Goal: Book appointment/travel/reservation

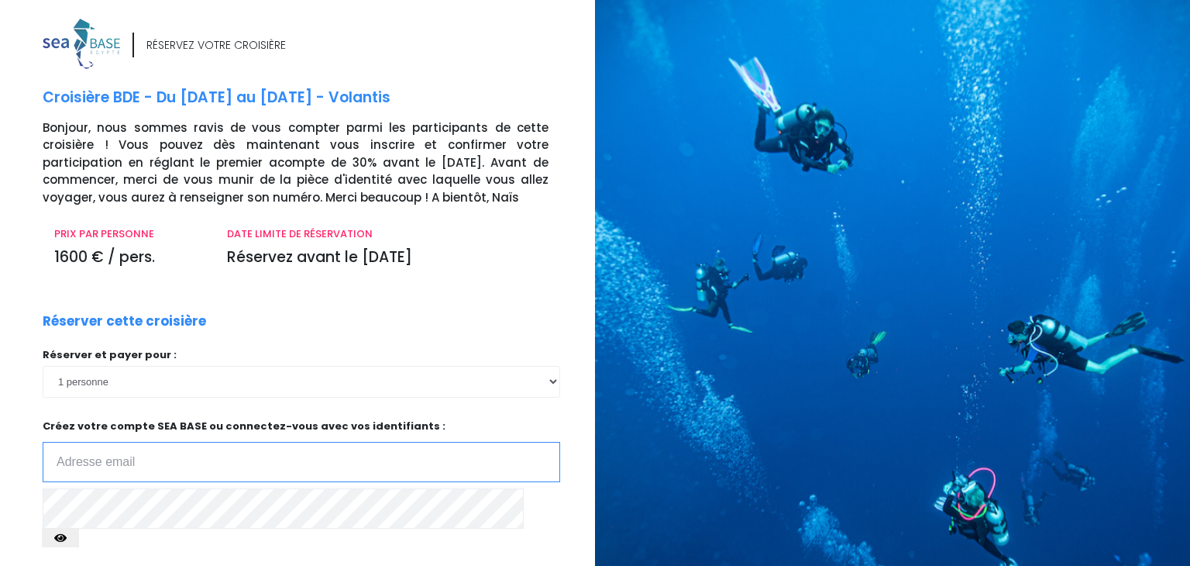
scroll to position [135, 0]
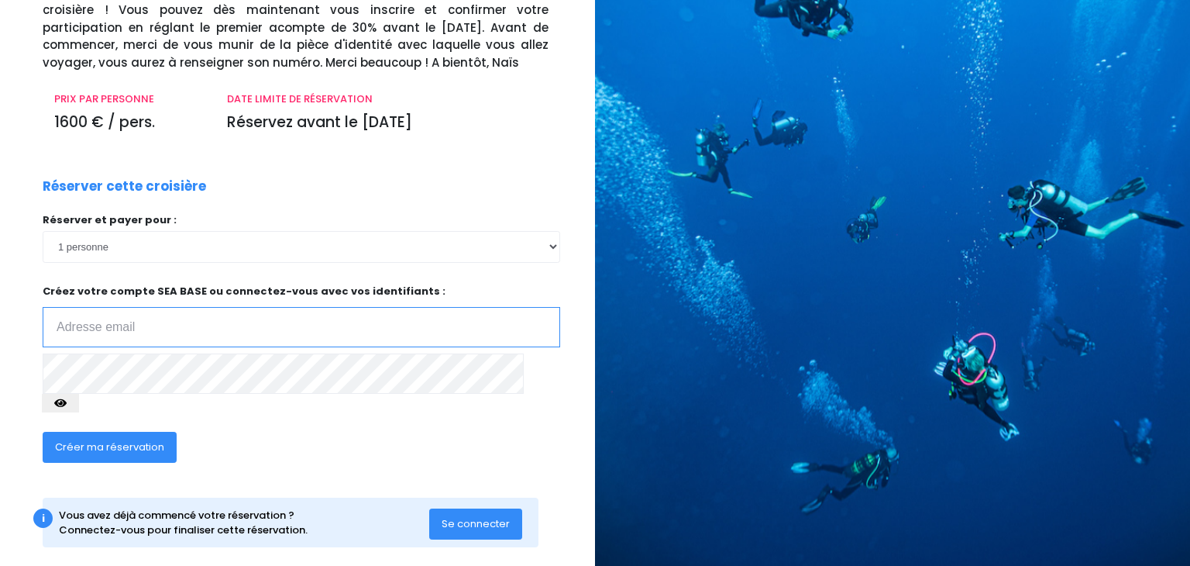
type input "[EMAIL_ADDRESS][DOMAIN_NAME]"
click at [101, 439] on span "Créer ma réservation" at bounding box center [109, 446] width 109 height 15
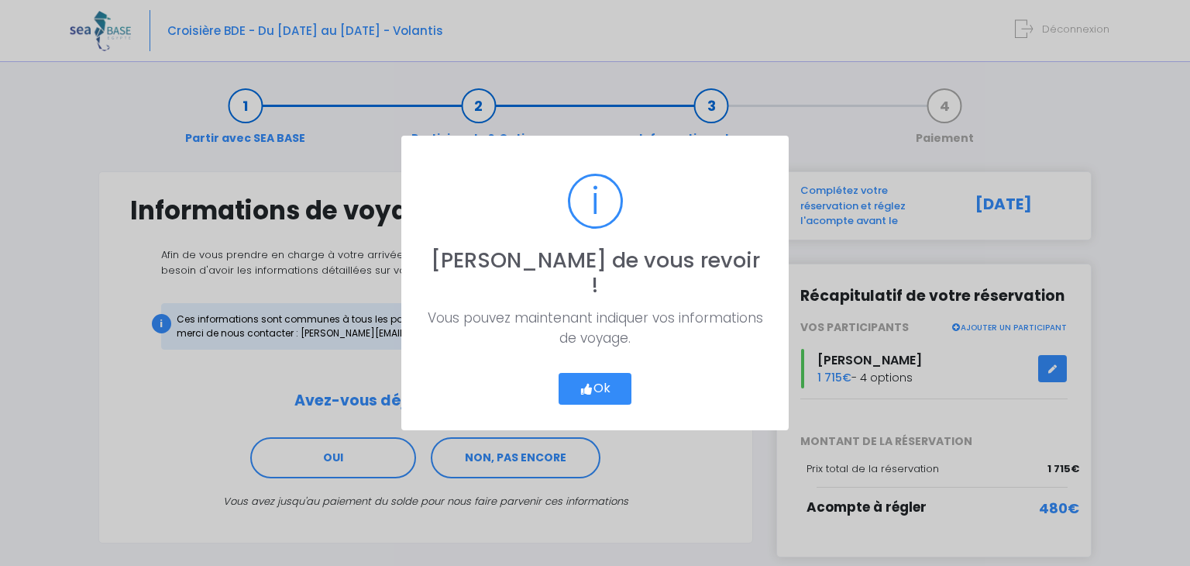
click at [604, 377] on button "Ok" at bounding box center [595, 389] width 73 height 33
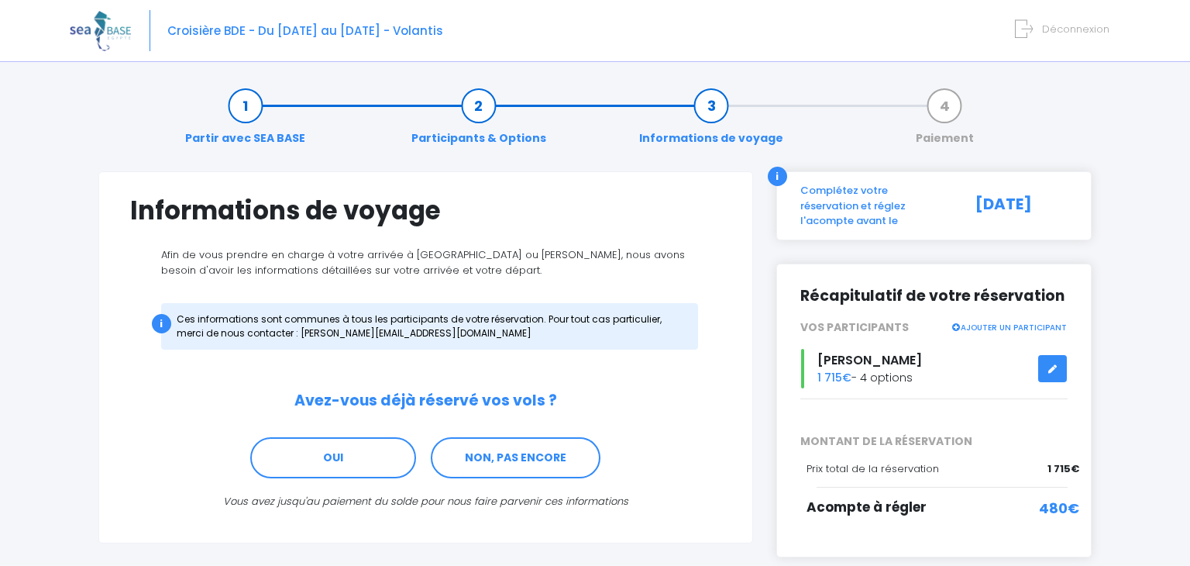
scroll to position [71, 0]
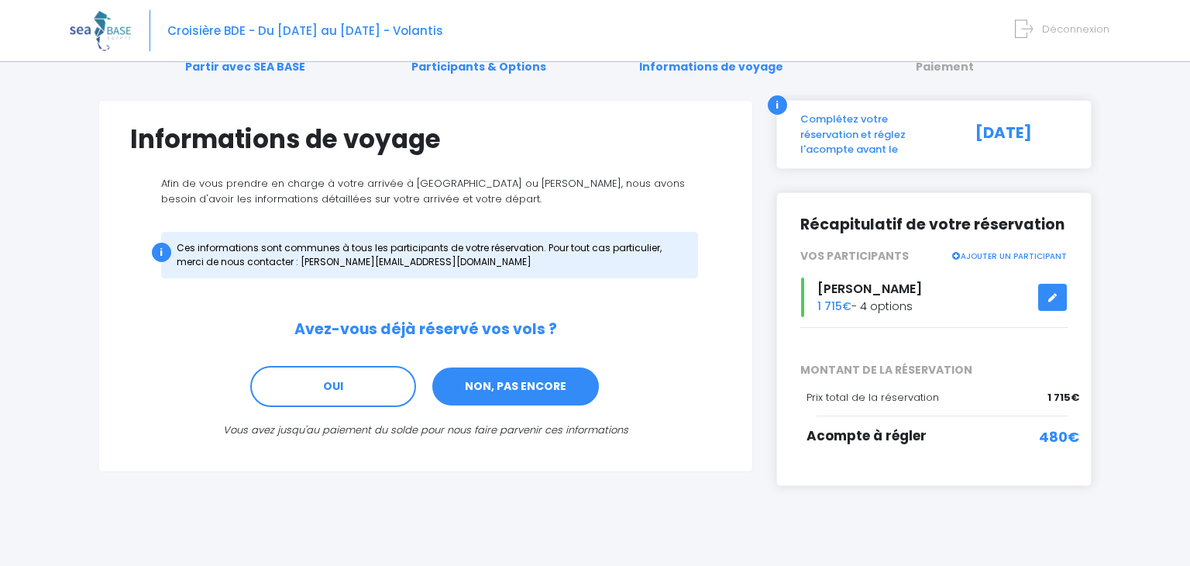
click at [532, 383] on link "NON, PAS ENCORE" at bounding box center [516, 387] width 170 height 42
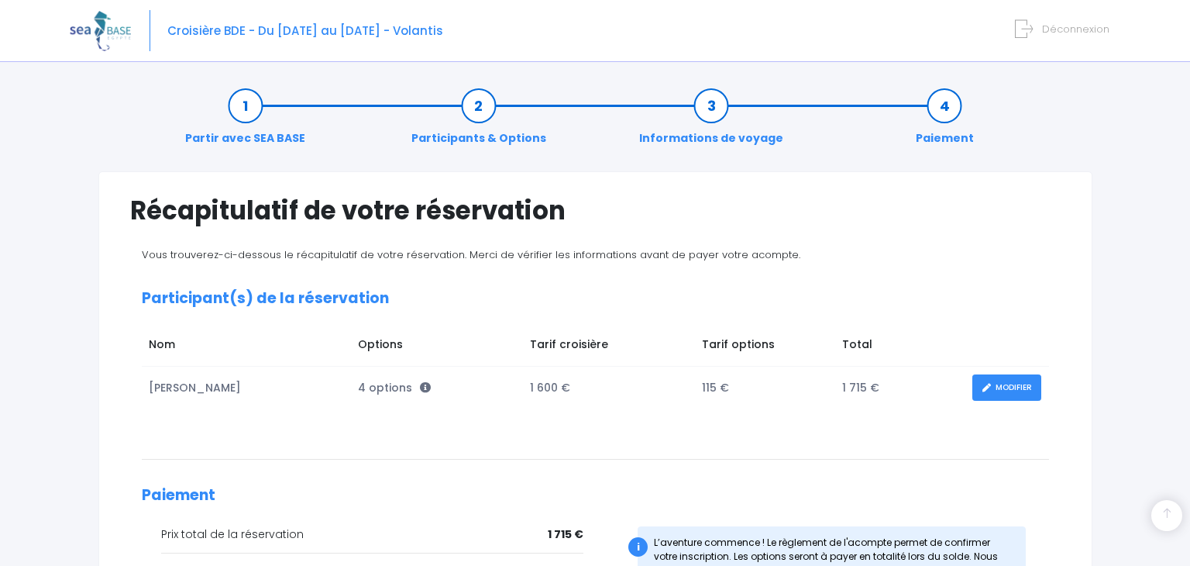
scroll to position [264, 0]
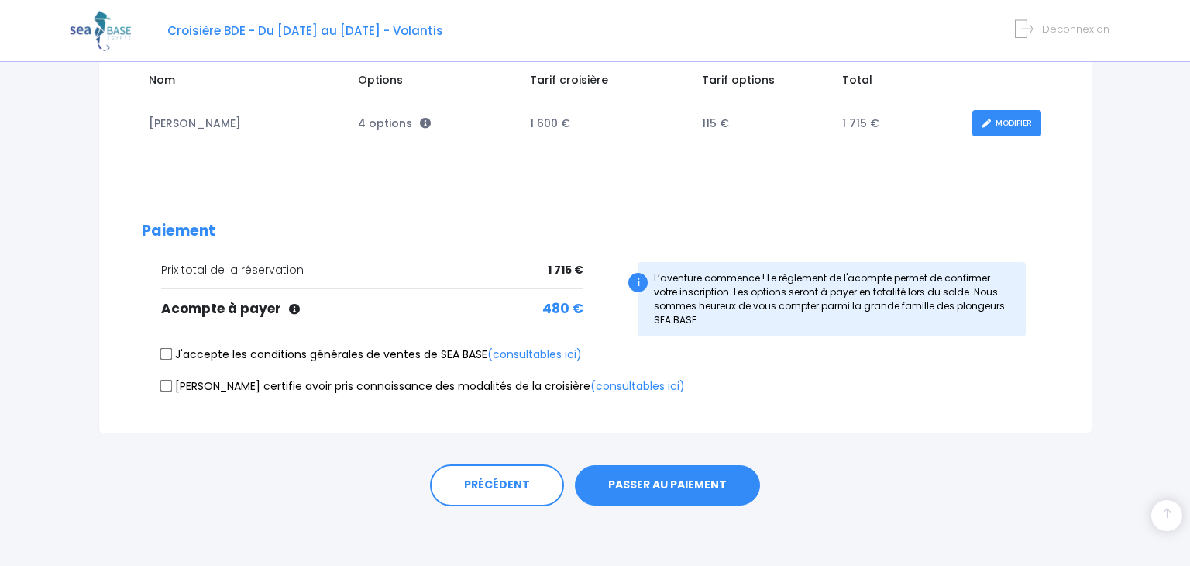
click at [1014, 127] on link "MODIFIER" at bounding box center [1006, 123] width 69 height 27
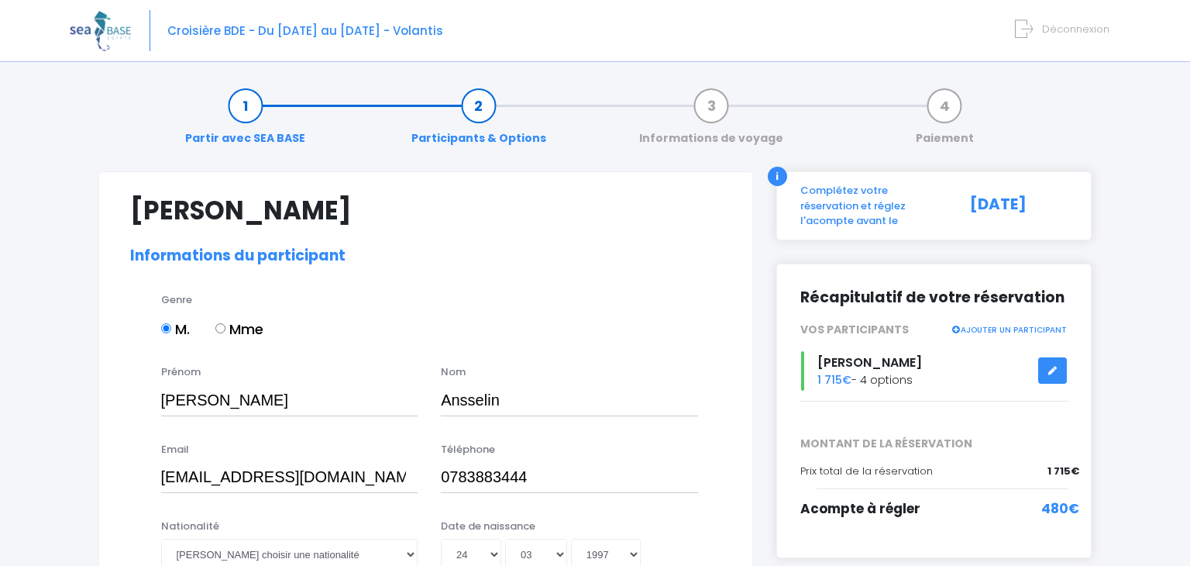
select select "PADI Advanced OW diver"
select select "42/43"
select select "M"
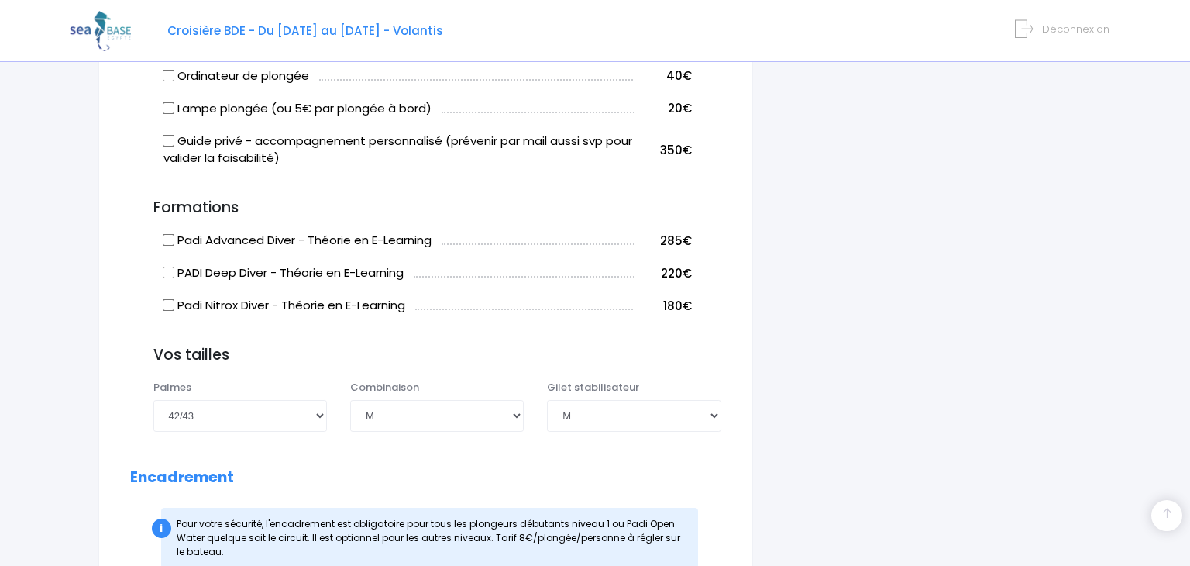
scroll to position [1290, 0]
click at [167, 312] on td "Padi Nitrox Diver - Théorie en E-Learning" at bounding box center [397, 302] width 474 height 33
click at [167, 311] on input "Padi Nitrox Diver - Théorie en E-Learning" at bounding box center [168, 304] width 12 height 12
checkbox input "true"
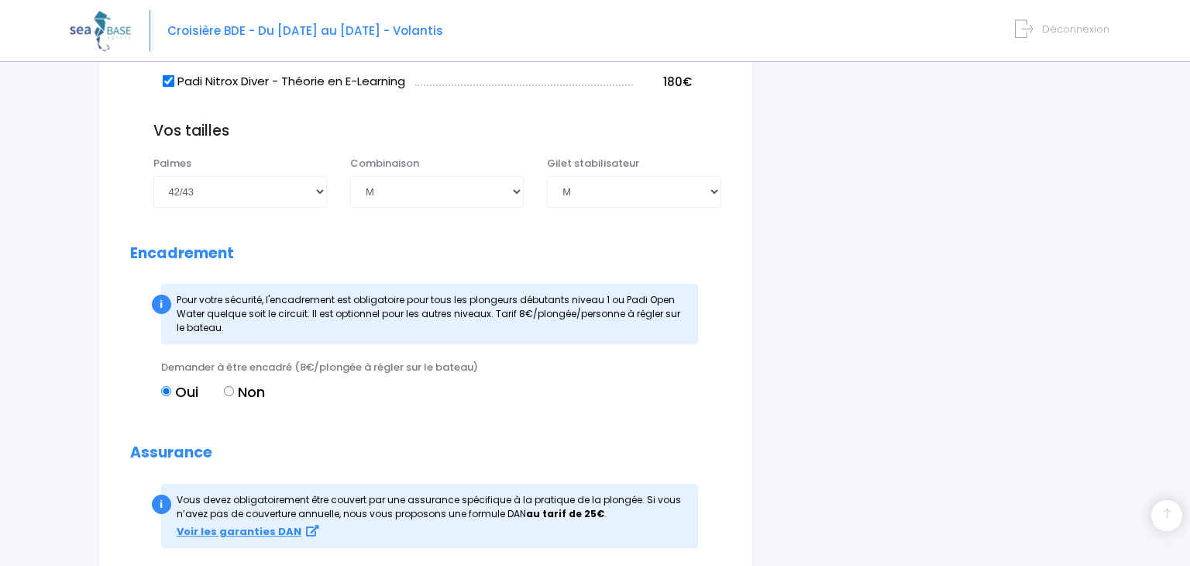
scroll to position [1515, 0]
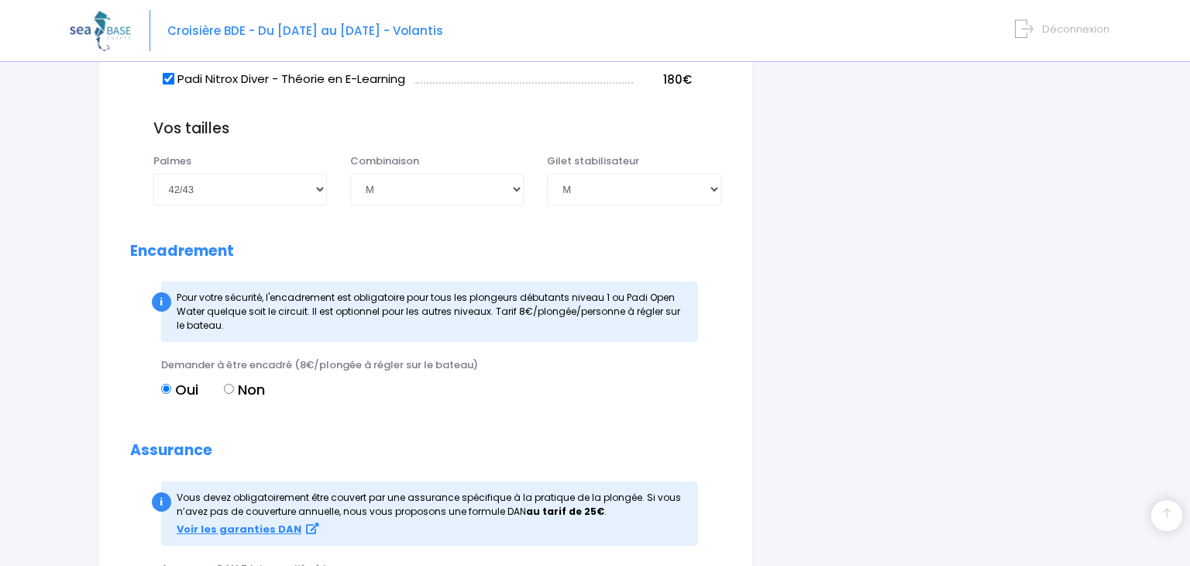
click at [229, 394] on input "Non" at bounding box center [229, 388] width 10 height 10
radio input "true"
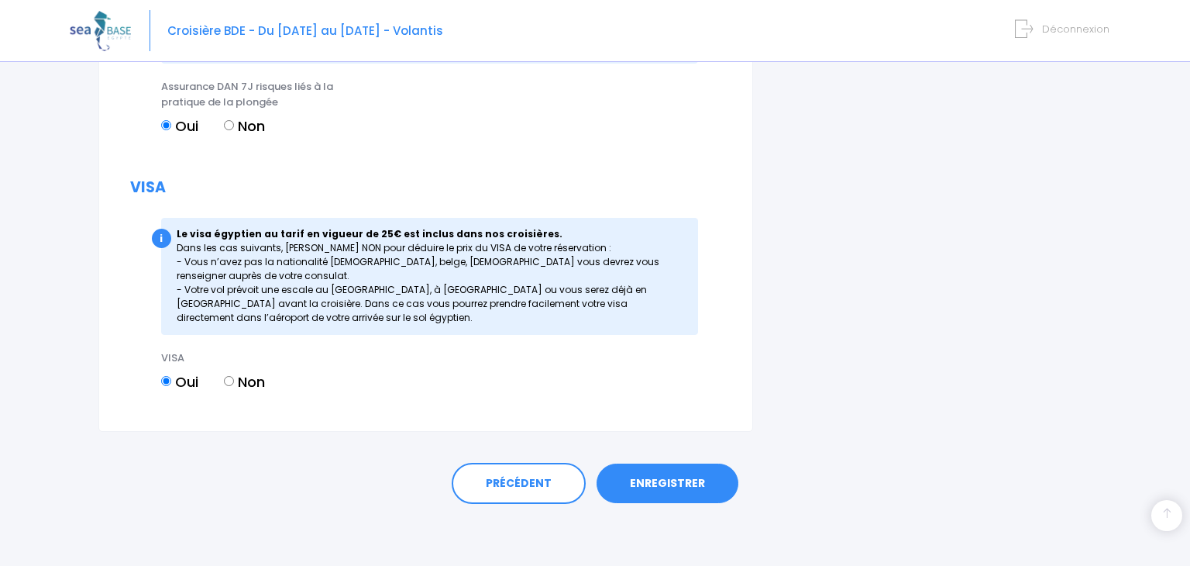
scroll to position [2013, 0]
click at [693, 494] on link "ENREGISTRER" at bounding box center [668, 483] width 142 height 40
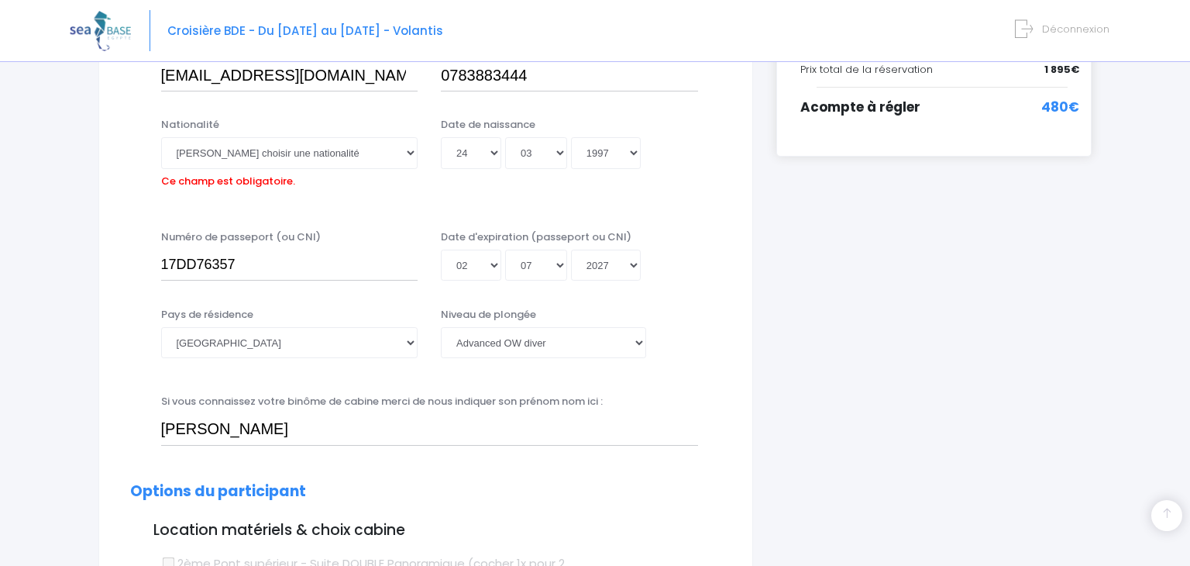
scroll to position [383, 0]
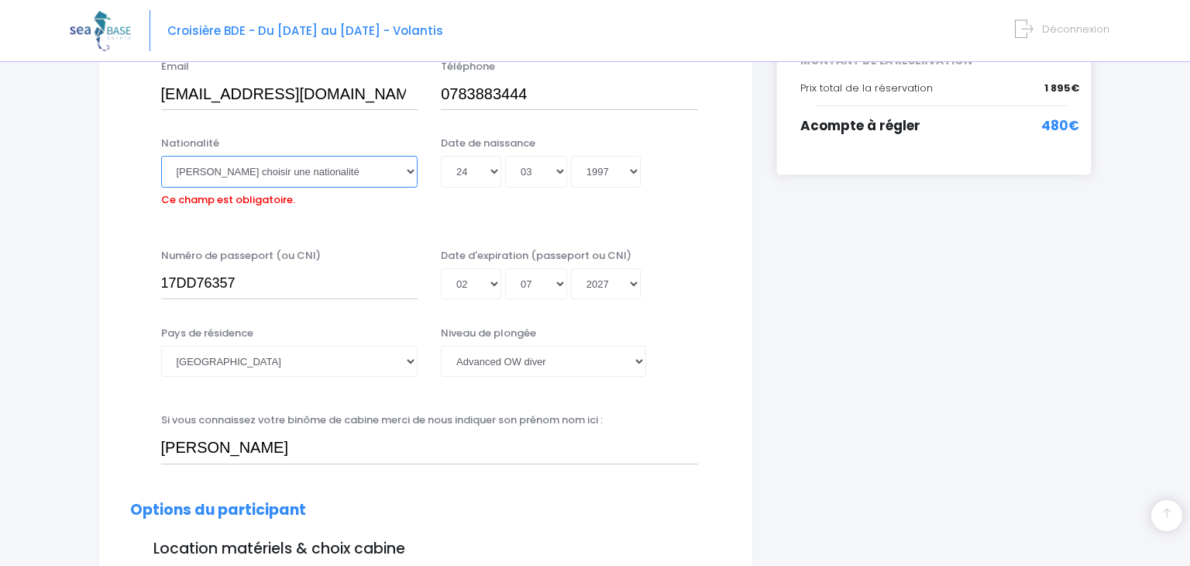
click at [280, 163] on select "Veuillez choisir une nationalité Afghane Albanaise Algerienne Allemande America…" at bounding box center [289, 171] width 257 height 31
select select "Française"
click at [161, 156] on select "Veuillez choisir une nationalité Afghane Albanaise Algerienne Allemande America…" at bounding box center [289, 171] width 257 height 31
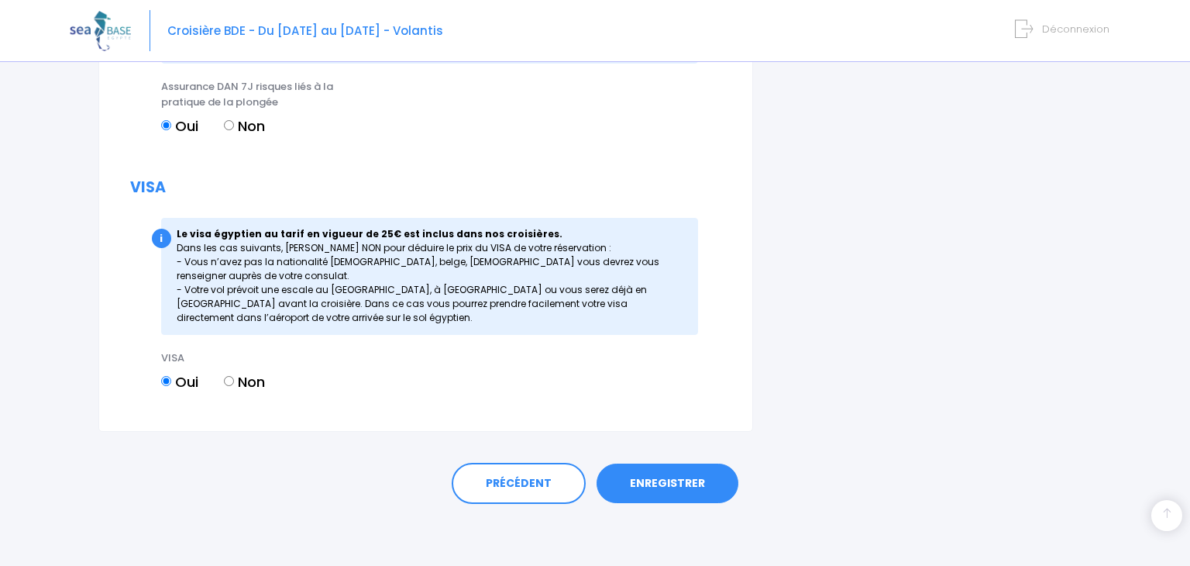
scroll to position [2013, 0]
click at [677, 487] on link "ENREGISTRER" at bounding box center [668, 483] width 142 height 40
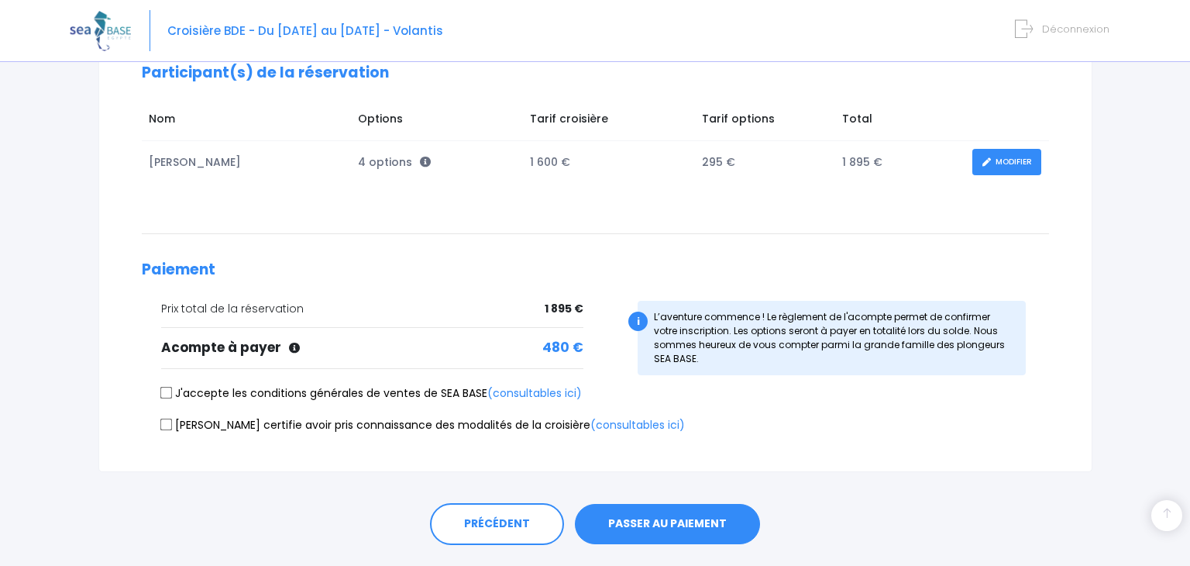
scroll to position [264, 0]
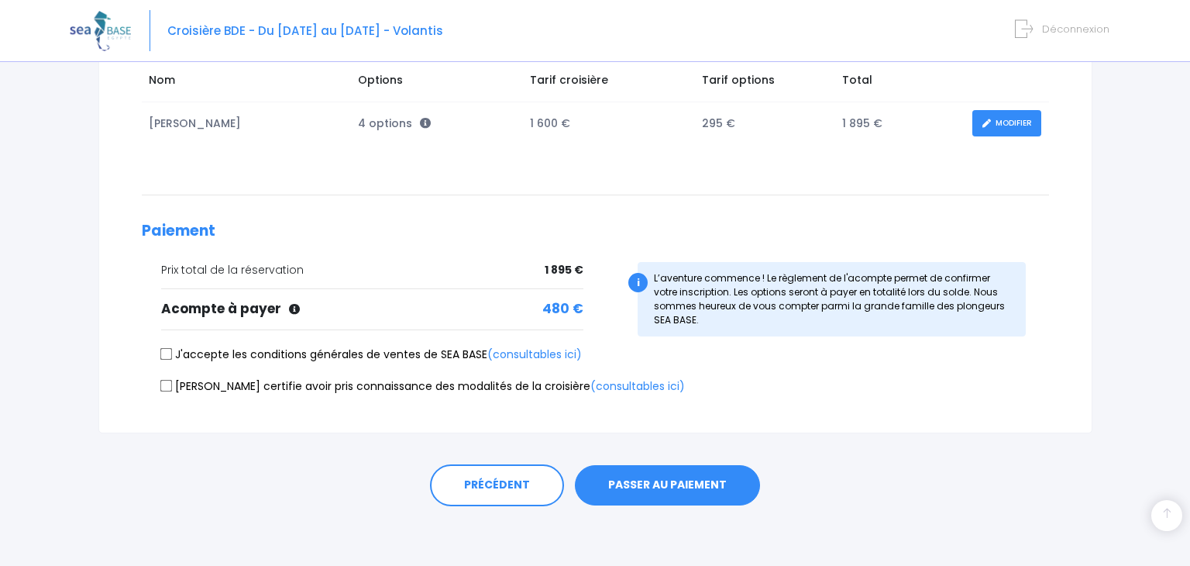
click at [165, 349] on input "J'accepte les conditions générales de ventes de SEA BASE (consultables ici)" at bounding box center [166, 354] width 12 height 12
checkbox input "true"
click at [167, 380] on input "[PERSON_NAME] certifie avoir pris connaissance des modalités de la croisière (c…" at bounding box center [166, 385] width 12 height 12
checkbox input "true"
click at [701, 481] on button "PASSER AU PAIEMENT" at bounding box center [667, 485] width 185 height 40
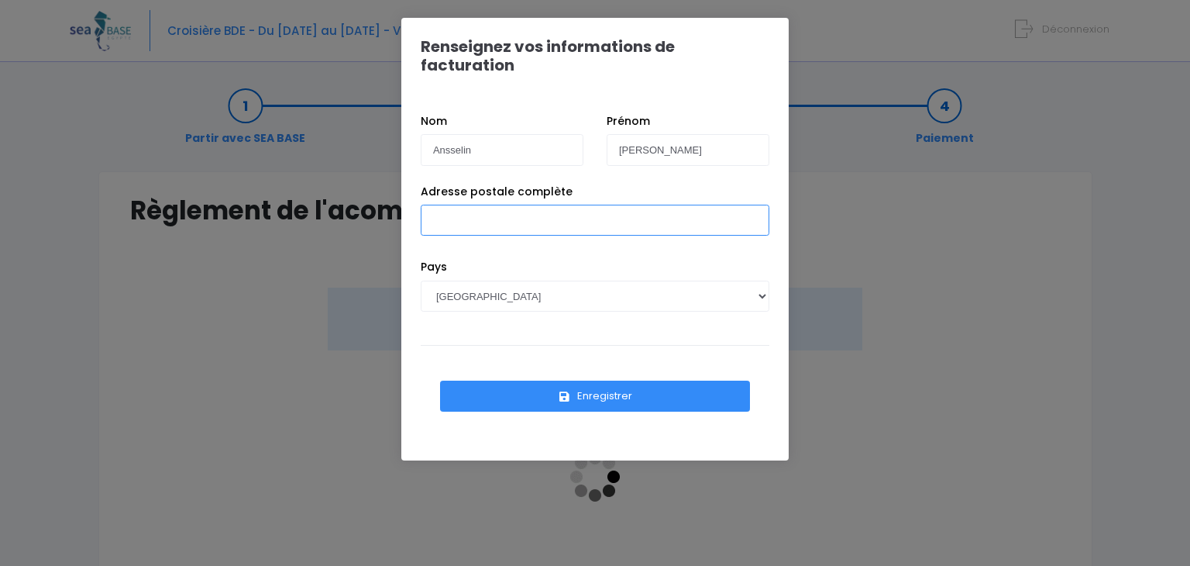
click at [479, 205] on input "Adresse postale complète" at bounding box center [595, 220] width 349 height 31
type input "42 Rue du Maréchal de Lattre de Tassigny"
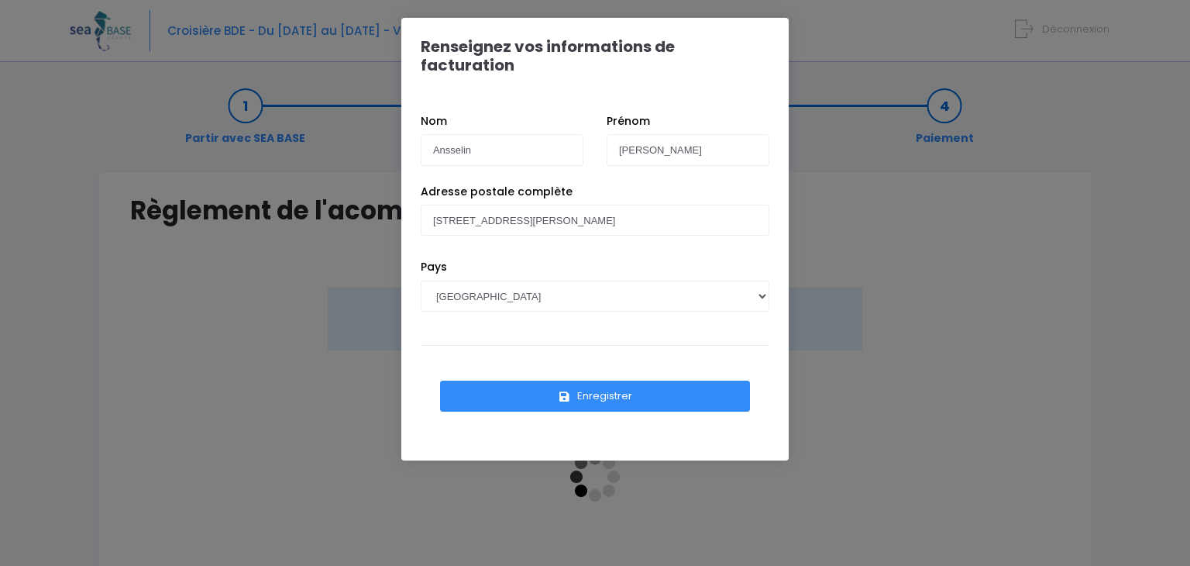
click at [559, 380] on button "Enregistrer" at bounding box center [595, 395] width 310 height 31
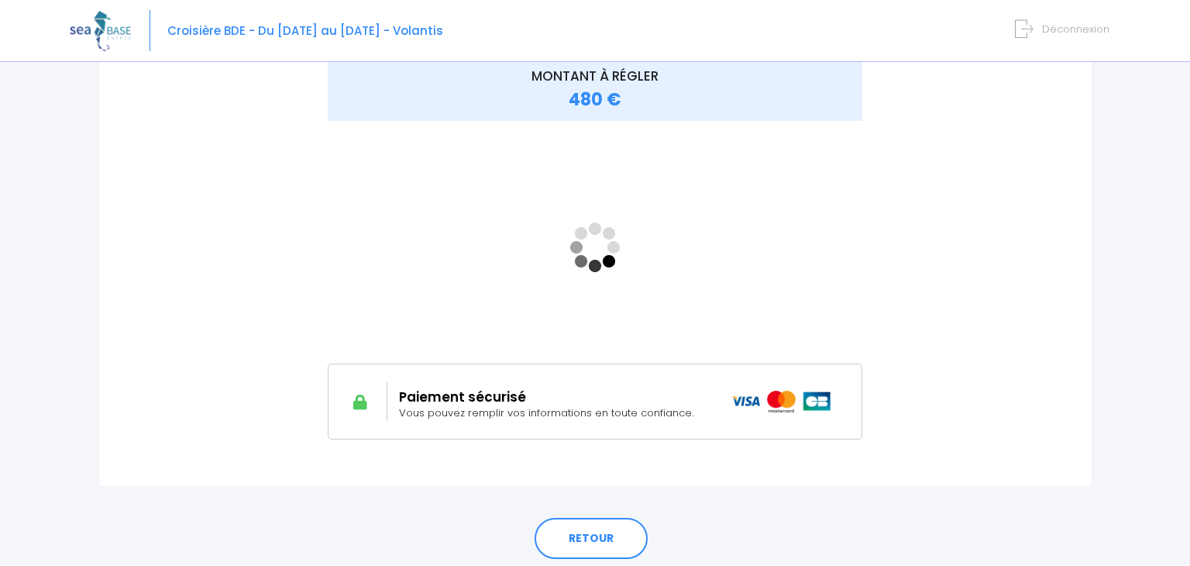
scroll to position [231, 0]
